Goal: Information Seeking & Learning: Learn about a topic

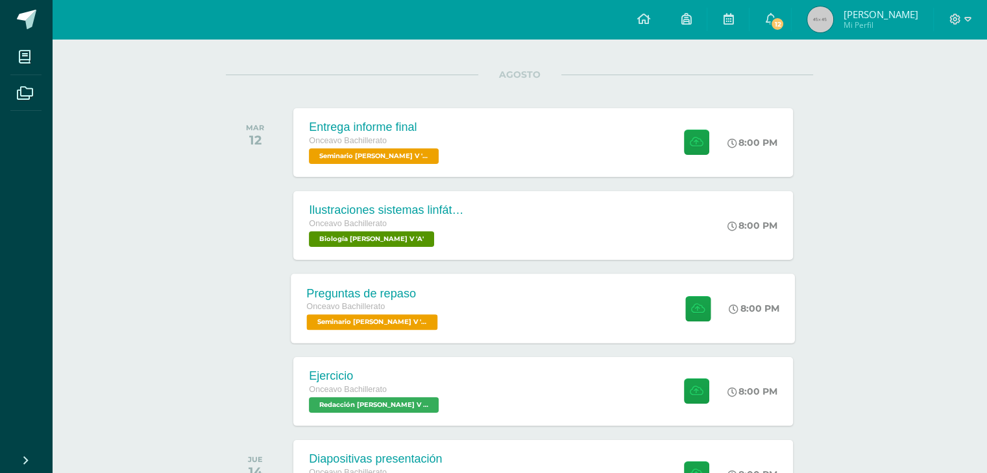
scroll to position [205, 0]
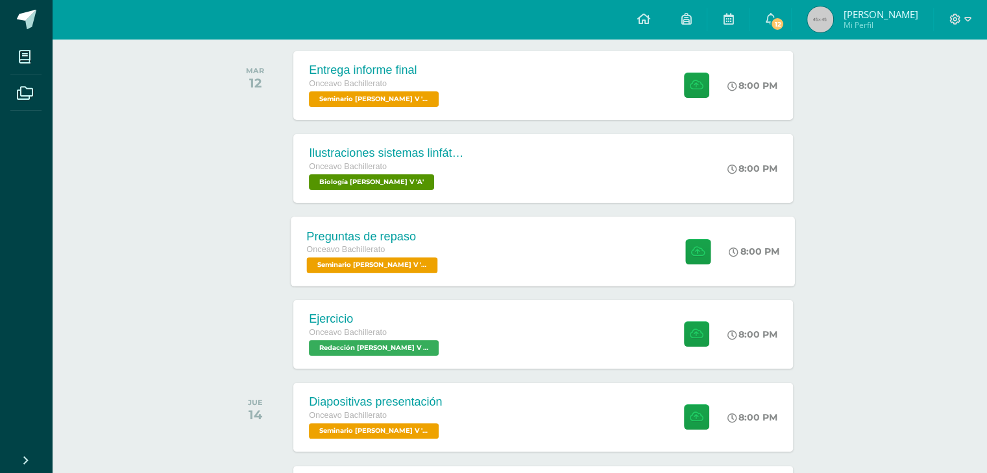
click at [523, 232] on div "Preguntas de repaso Onceavo Bachillerato Seminario Bach V 'A' 8:00 PM Preguntas…" at bounding box center [543, 251] width 504 height 69
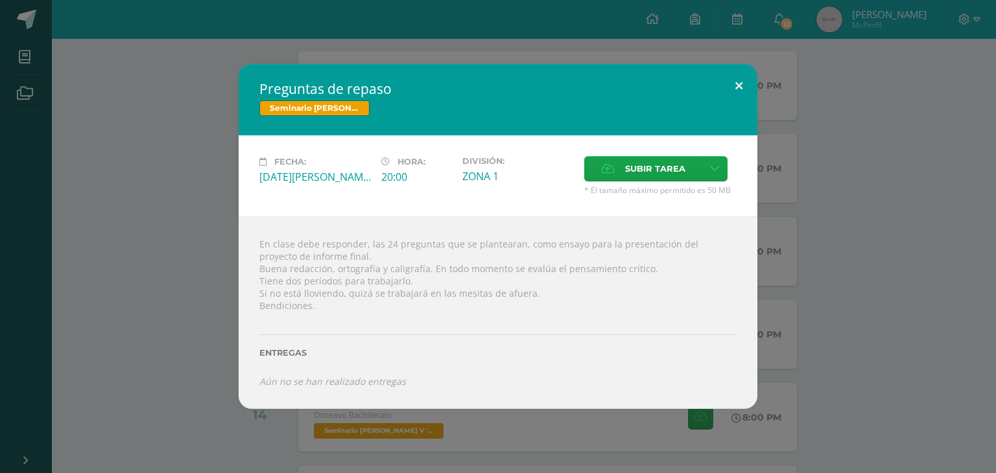
click at [749, 80] on button at bounding box center [739, 86] width 37 height 44
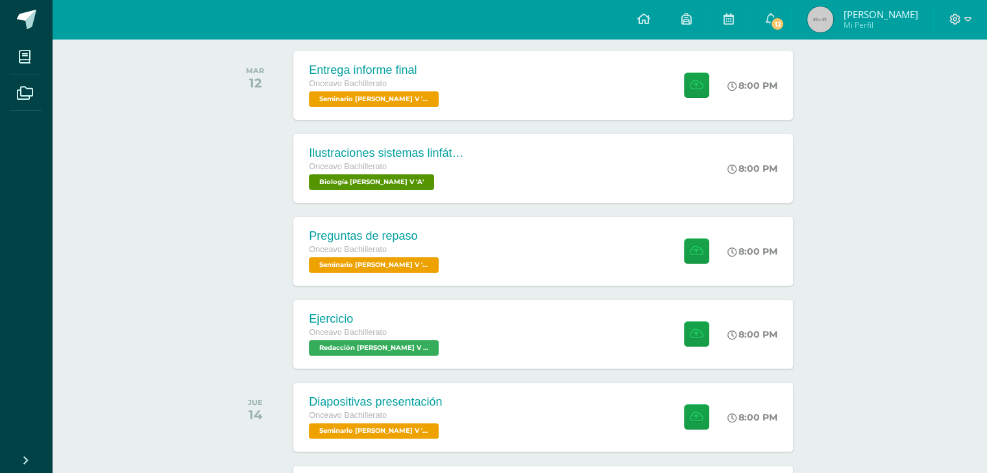
click at [815, 18] on link "Juan Andres Mi Perfil" at bounding box center [861, 19] width 141 height 39
click at [791, 18] on link "12" at bounding box center [770, 19] width 42 height 39
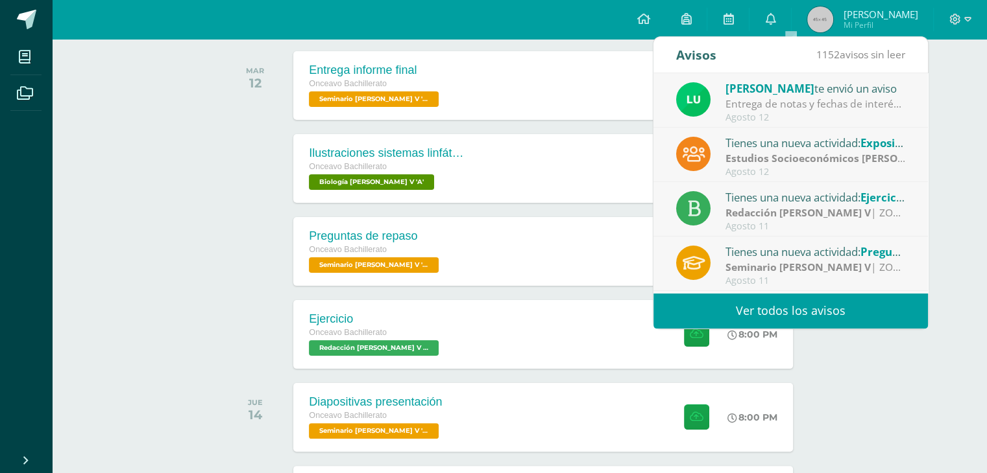
scroll to position [10, 0]
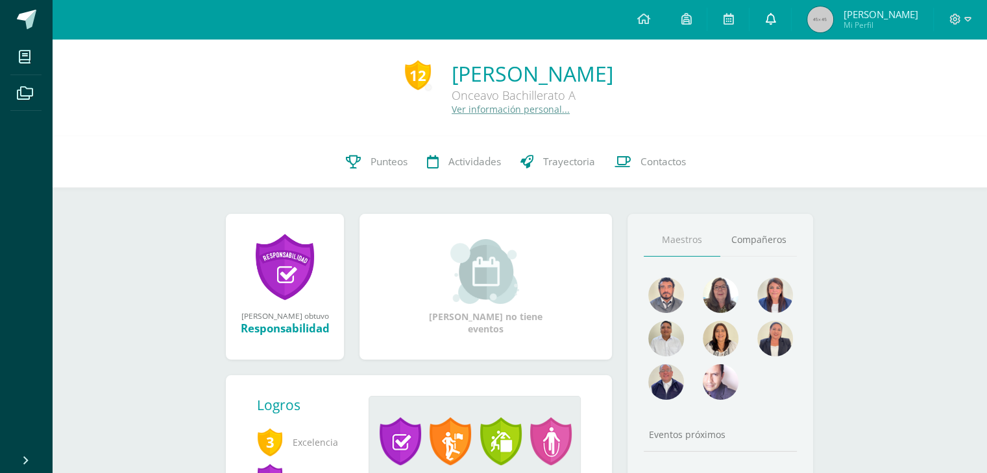
click at [781, 24] on link at bounding box center [770, 19] width 42 height 39
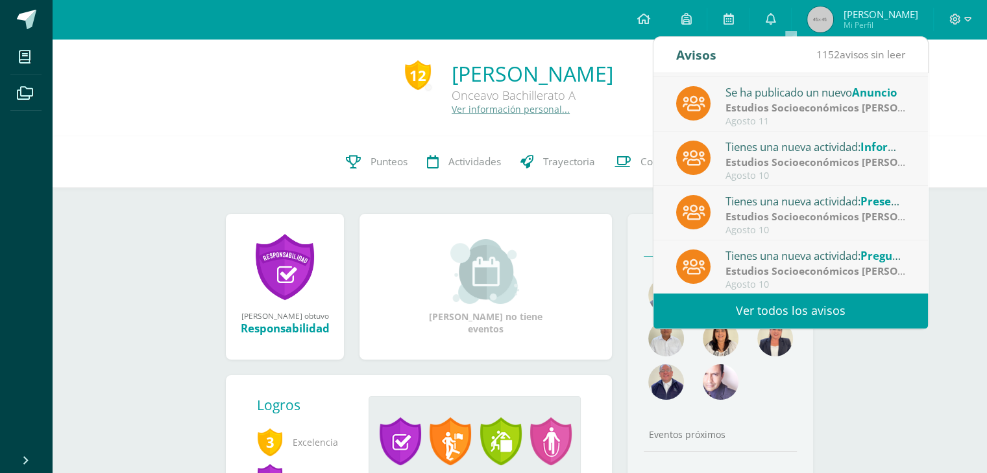
scroll to position [215, 0]
click at [832, 88] on div "Se ha publicado un nuevo Anuncio" at bounding box center [815, 90] width 180 height 17
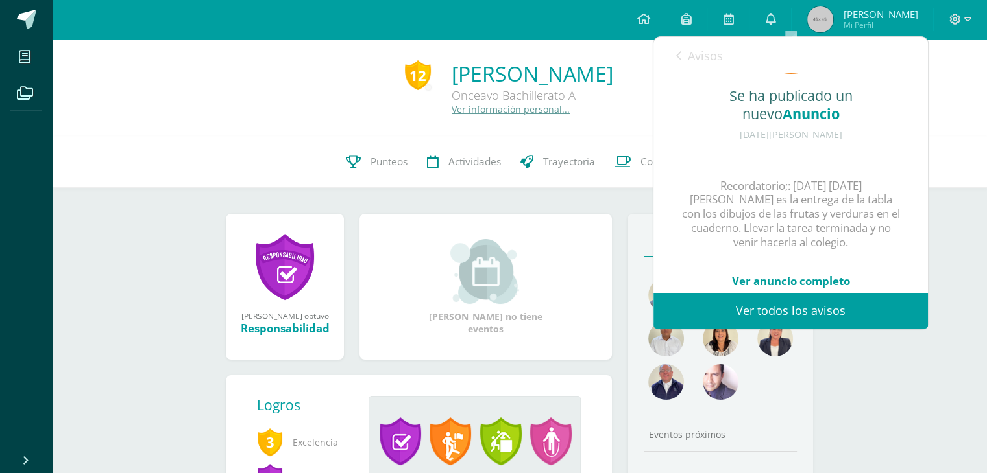
scroll to position [91, 0]
click at [669, 60] on div "Avisos 1151 avisos sin leer Avisos" at bounding box center [790, 55] width 274 height 36
click at [676, 56] on icon at bounding box center [678, 56] width 5 height 10
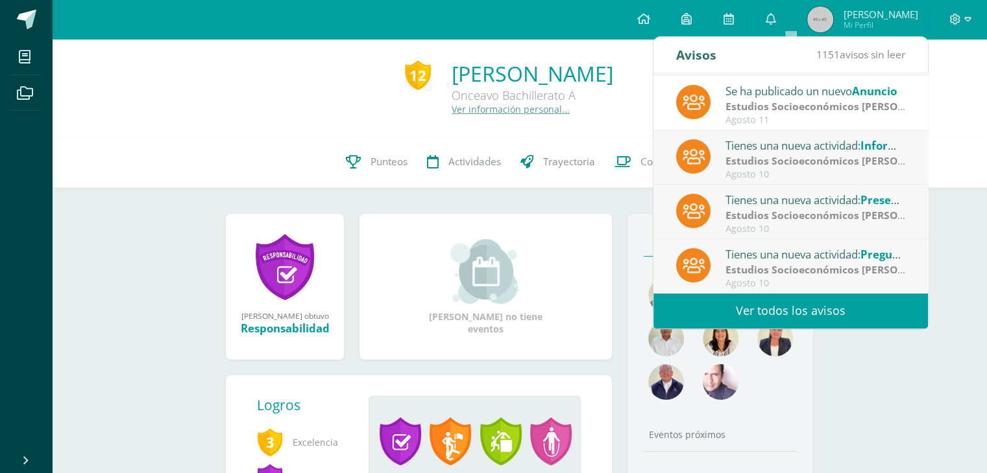
click at [748, 180] on div "Tienes una nueva actividad: Informe de árboles del colegio El Shaddai Estudios …" at bounding box center [790, 157] width 274 height 54
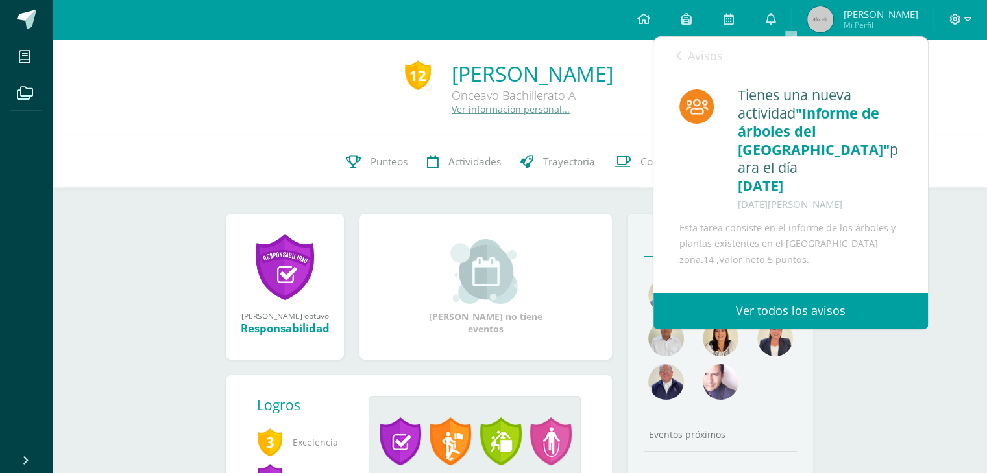
scroll to position [0, 0]
click at [675, 45] on div "Avisos 1150 avisos sin leer Avisos" at bounding box center [790, 55] width 274 height 36
click at [682, 58] on link "Avisos" at bounding box center [699, 55] width 47 height 37
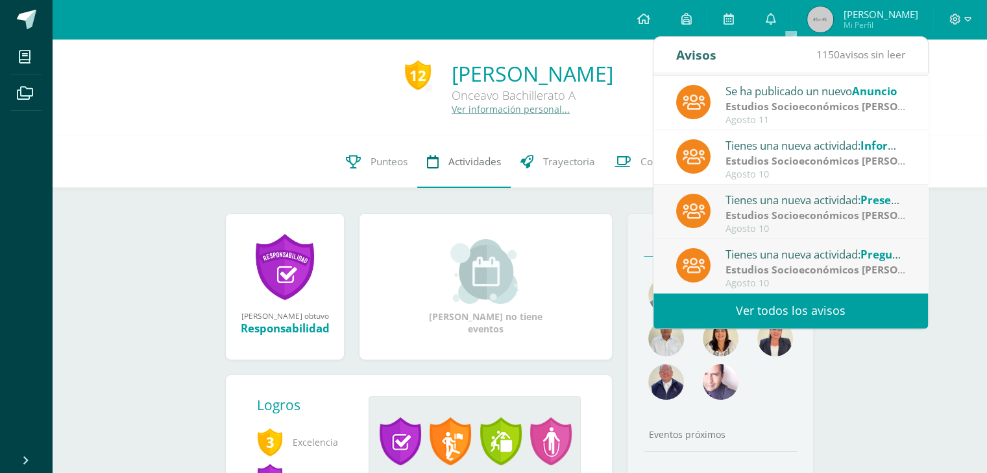
click at [459, 163] on span "Actividades" at bounding box center [474, 162] width 53 height 14
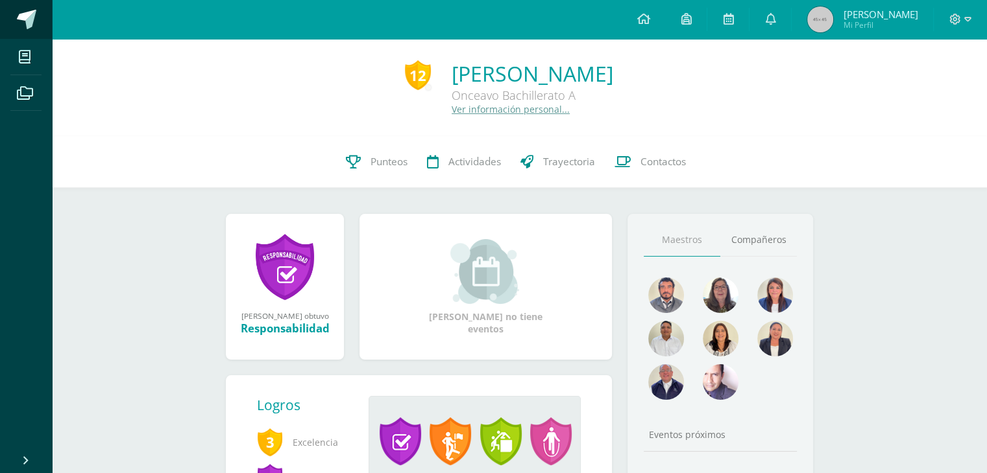
click at [29, 19] on span at bounding box center [26, 19] width 19 height 19
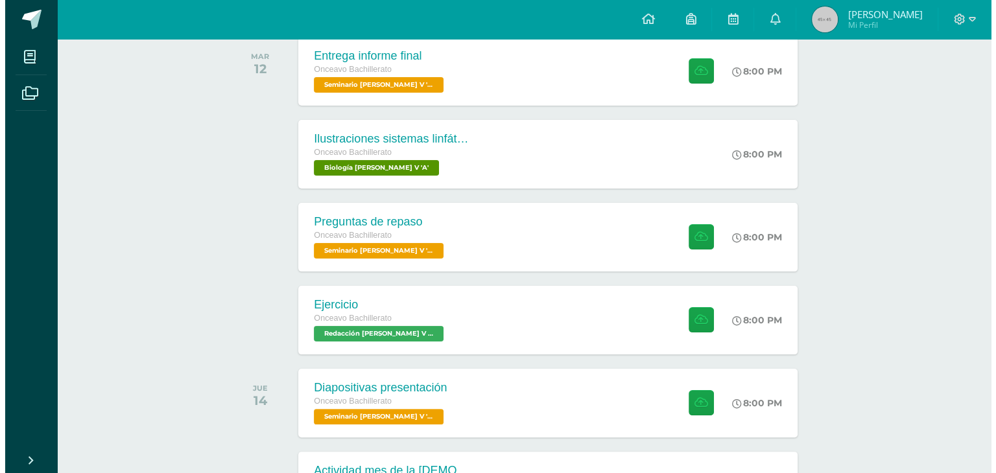
scroll to position [221, 0]
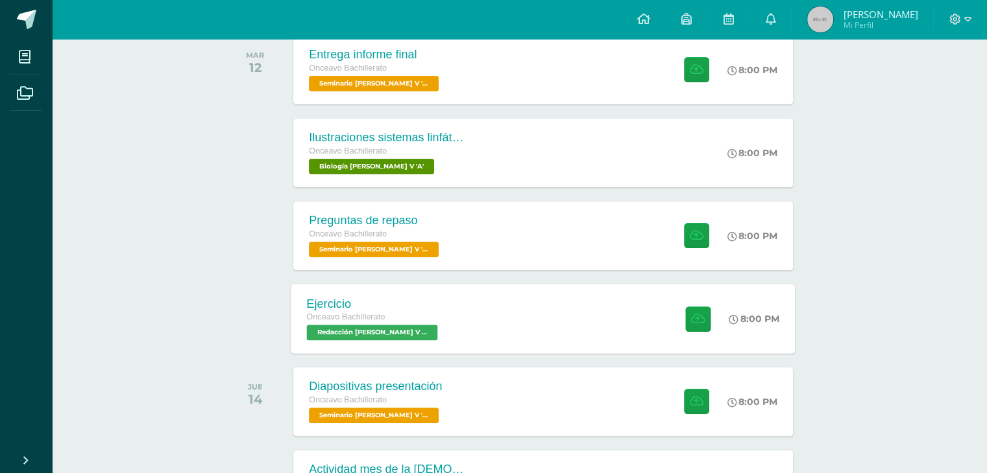
click at [391, 302] on div "Ejercicio" at bounding box center [374, 304] width 134 height 14
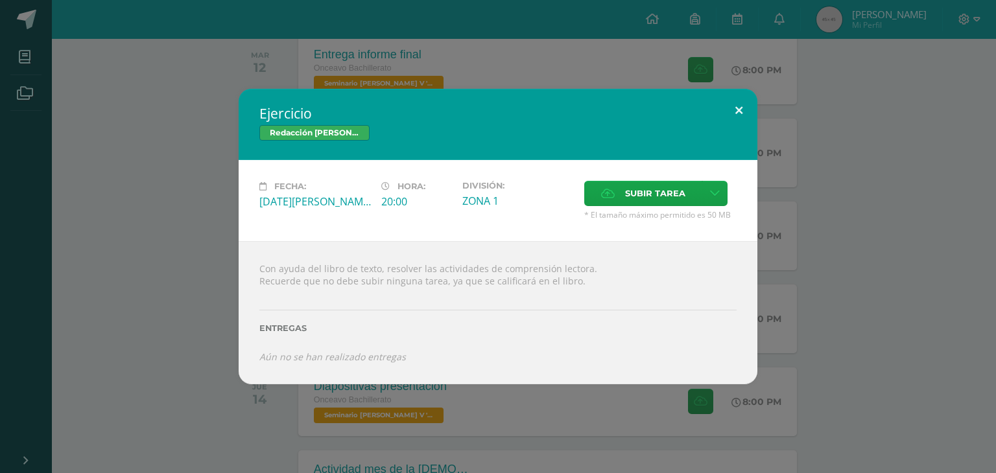
click at [737, 106] on button at bounding box center [739, 111] width 37 height 44
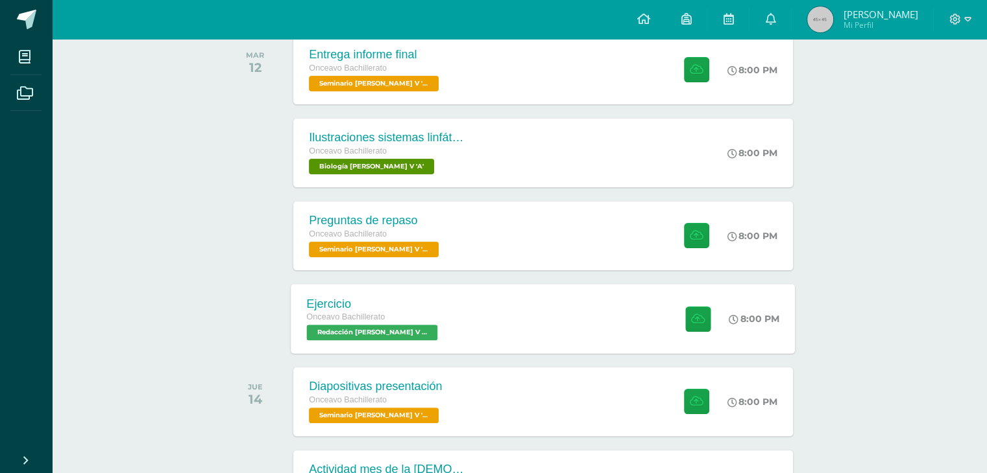
click at [459, 338] on div "Ejercicio Onceavo Bachillerato Redacción Bach V 'A' 8:00 PM Ejercicio Redacción…" at bounding box center [543, 318] width 504 height 69
